Goal: Check status: Check status

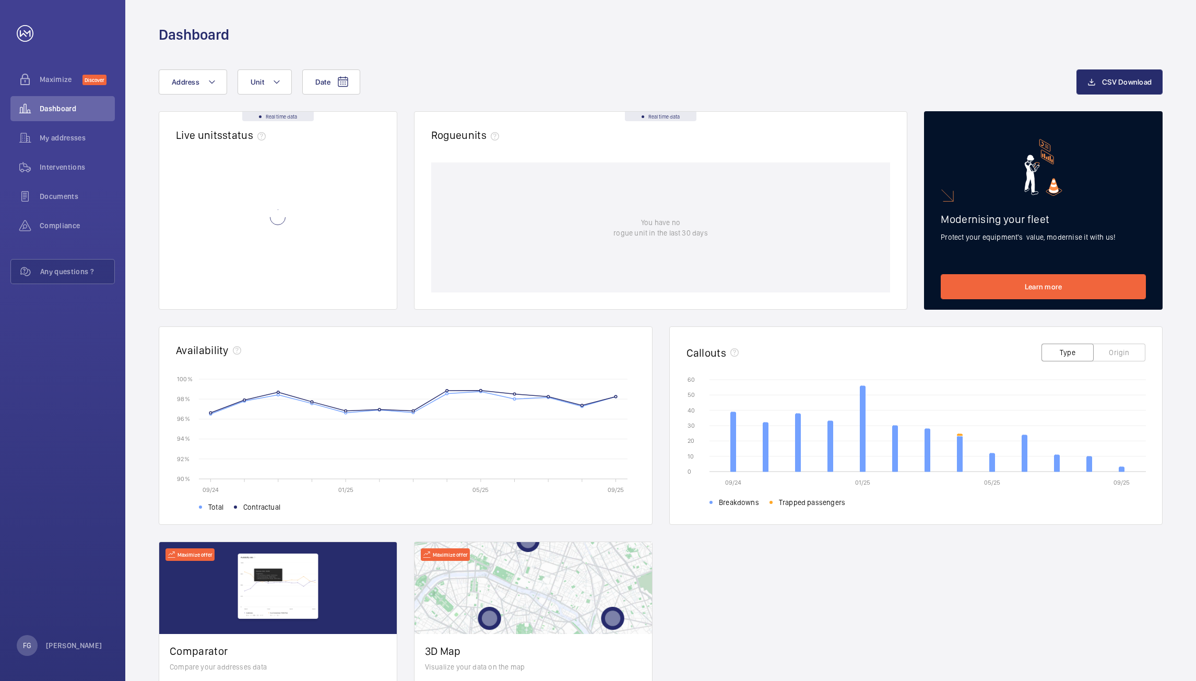
click at [651, 323] on div "Real time data Live units status﻿ Real time data Rogue units You have no rogue …" at bounding box center [661, 425] width 1004 height 628
click at [203, 287] on p "Not working" at bounding box center [206, 284] width 40 height 10
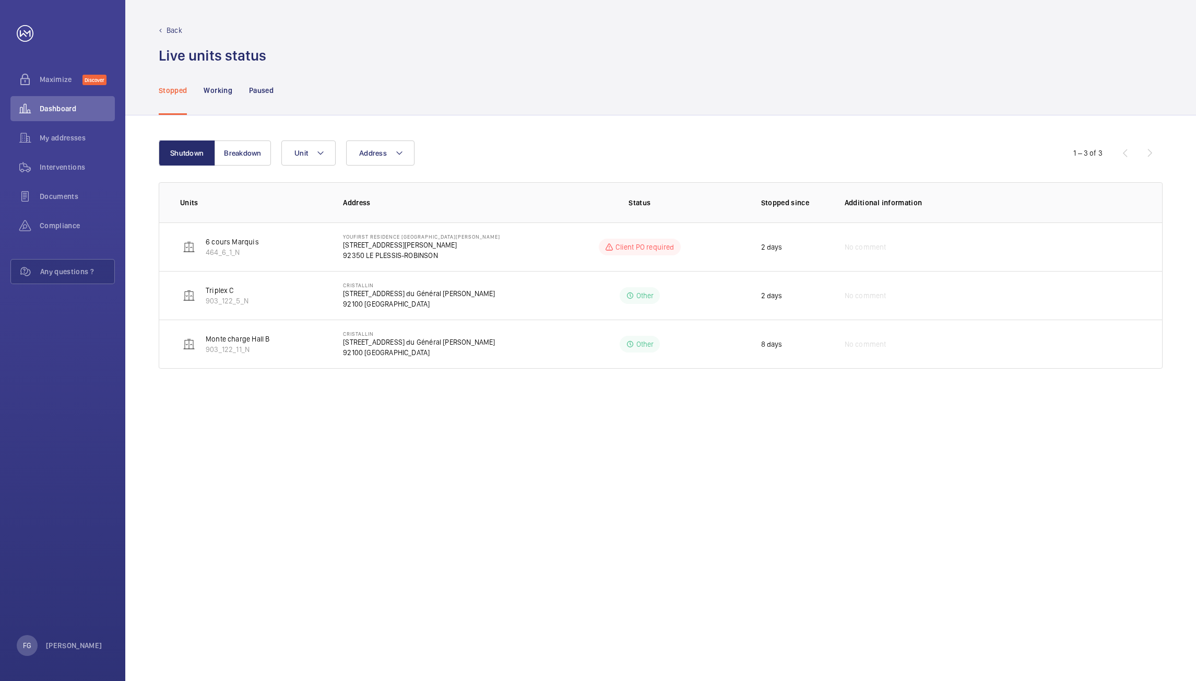
click at [465, 435] on div "Shutdown Breakdown Address Unit 1 – 3 of 3 Units Address Status Stopped since A…" at bounding box center [660, 397] width 1071 height 565
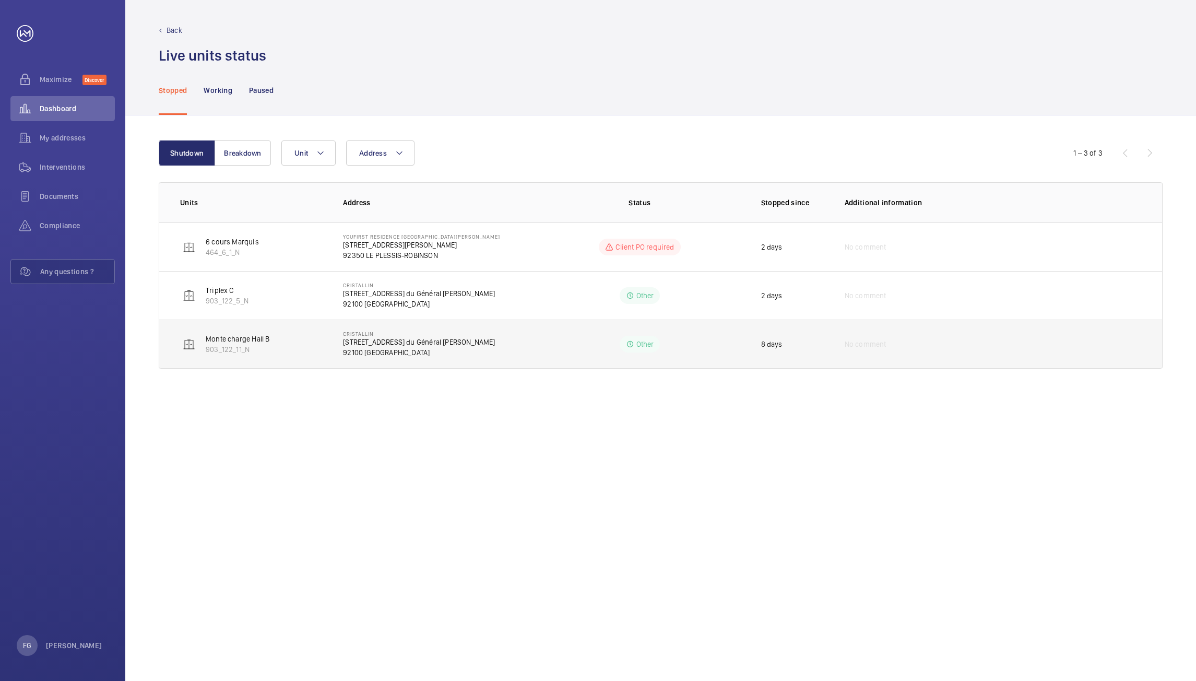
click at [581, 346] on td "Other" at bounding box center [639, 343] width 209 height 49
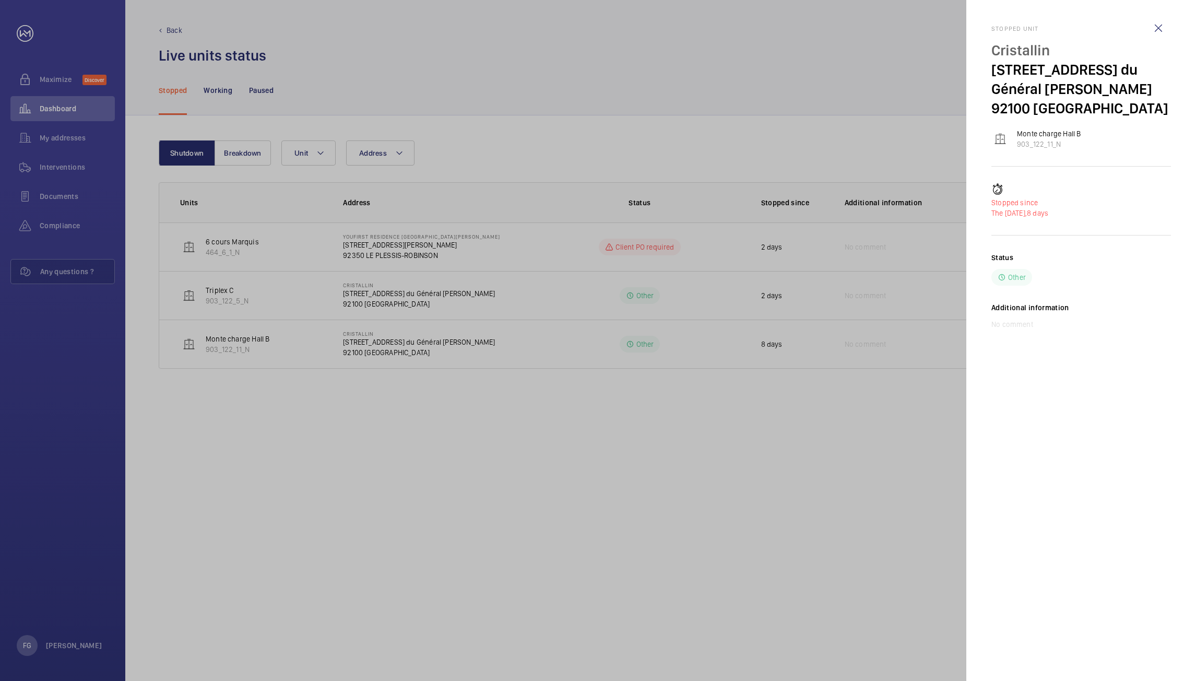
click at [571, 311] on div at bounding box center [598, 340] width 1196 height 681
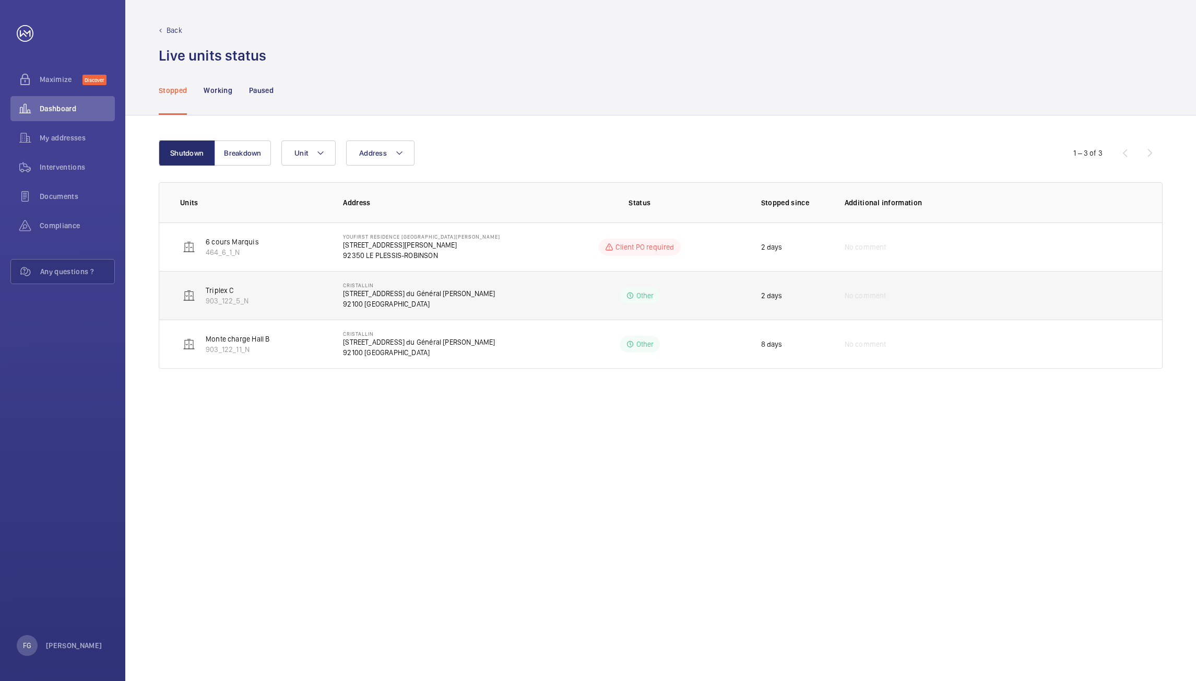
click at [572, 289] on td "Other" at bounding box center [639, 295] width 209 height 49
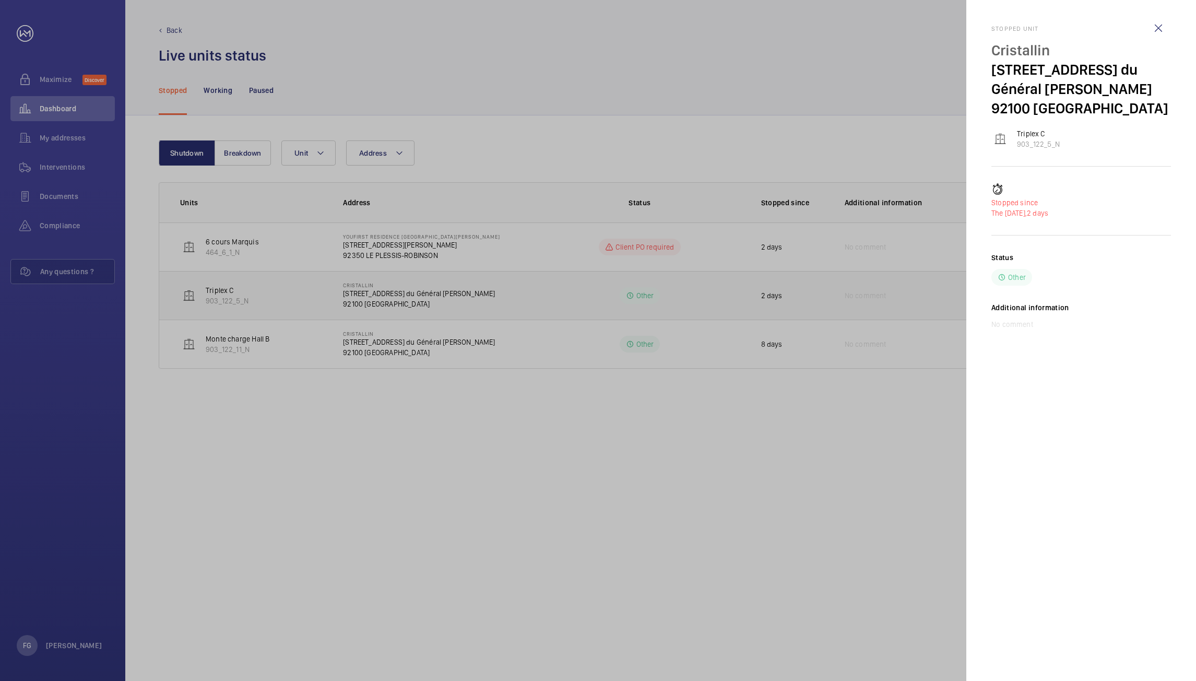
click at [572, 289] on div at bounding box center [598, 340] width 1196 height 681
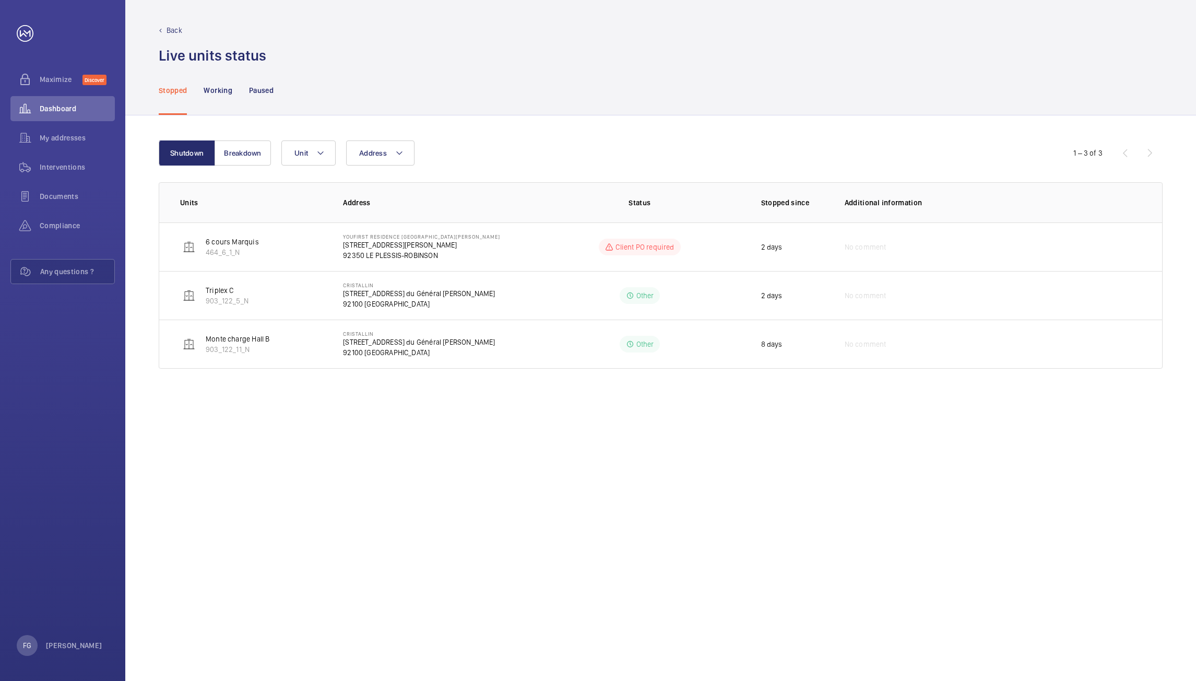
click at [568, 251] on mat-sidenav-container "Maximize Discover Dashboard My addresses Interventions Documents Compliance Any…" at bounding box center [598, 340] width 1196 height 681
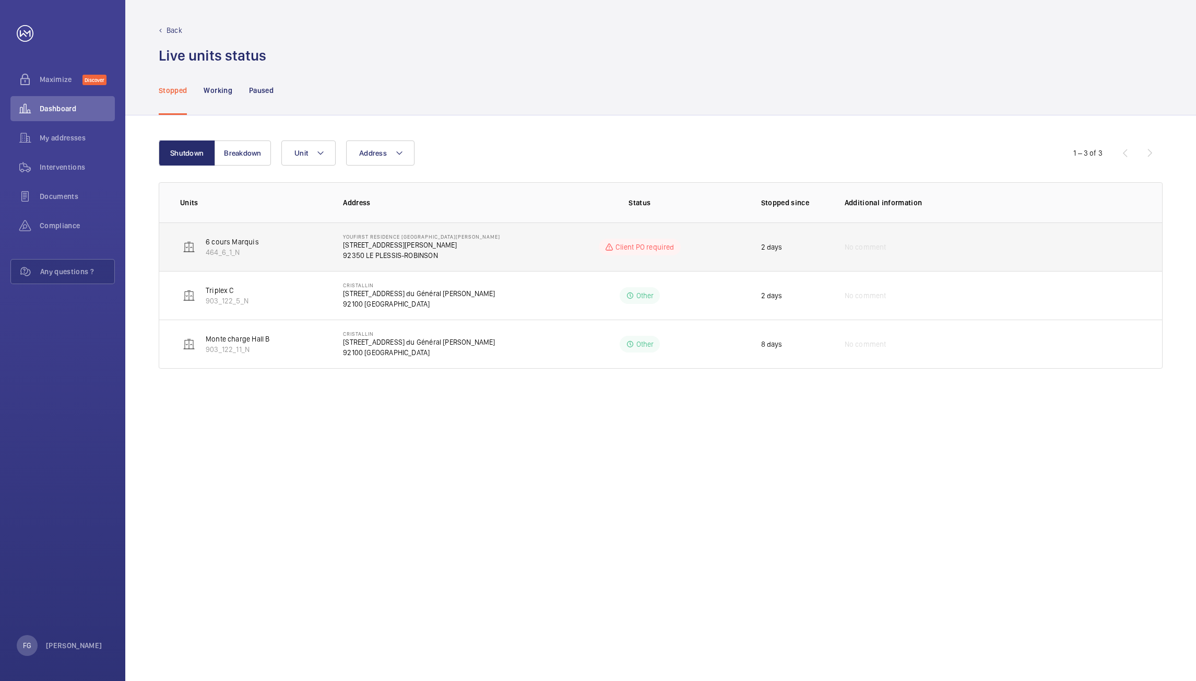
click at [563, 250] on td "Client PO required" at bounding box center [639, 246] width 209 height 49
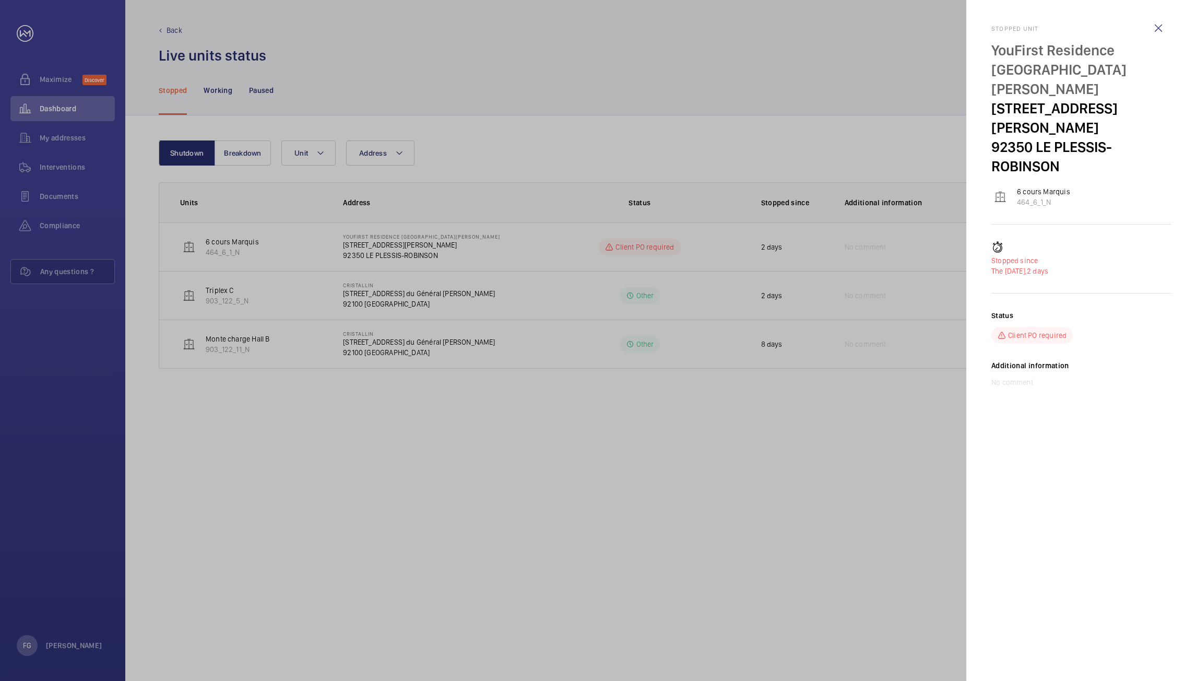
click at [554, 424] on div at bounding box center [598, 340] width 1196 height 681
